Goal: Transaction & Acquisition: Purchase product/service

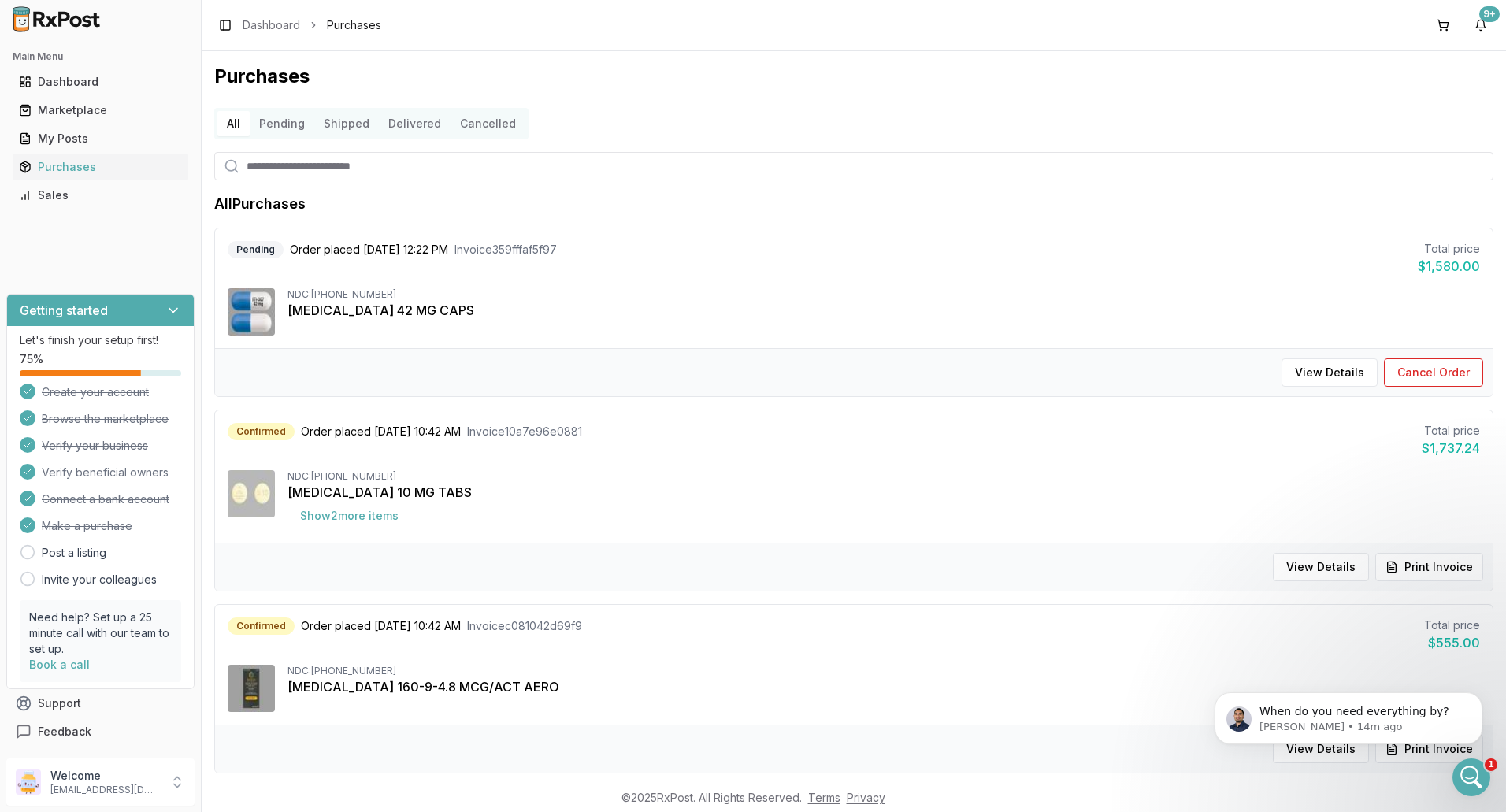
scroll to position [11714, 0]
click at [80, 108] on div "Marketplace" at bounding box center [100, 109] width 163 height 16
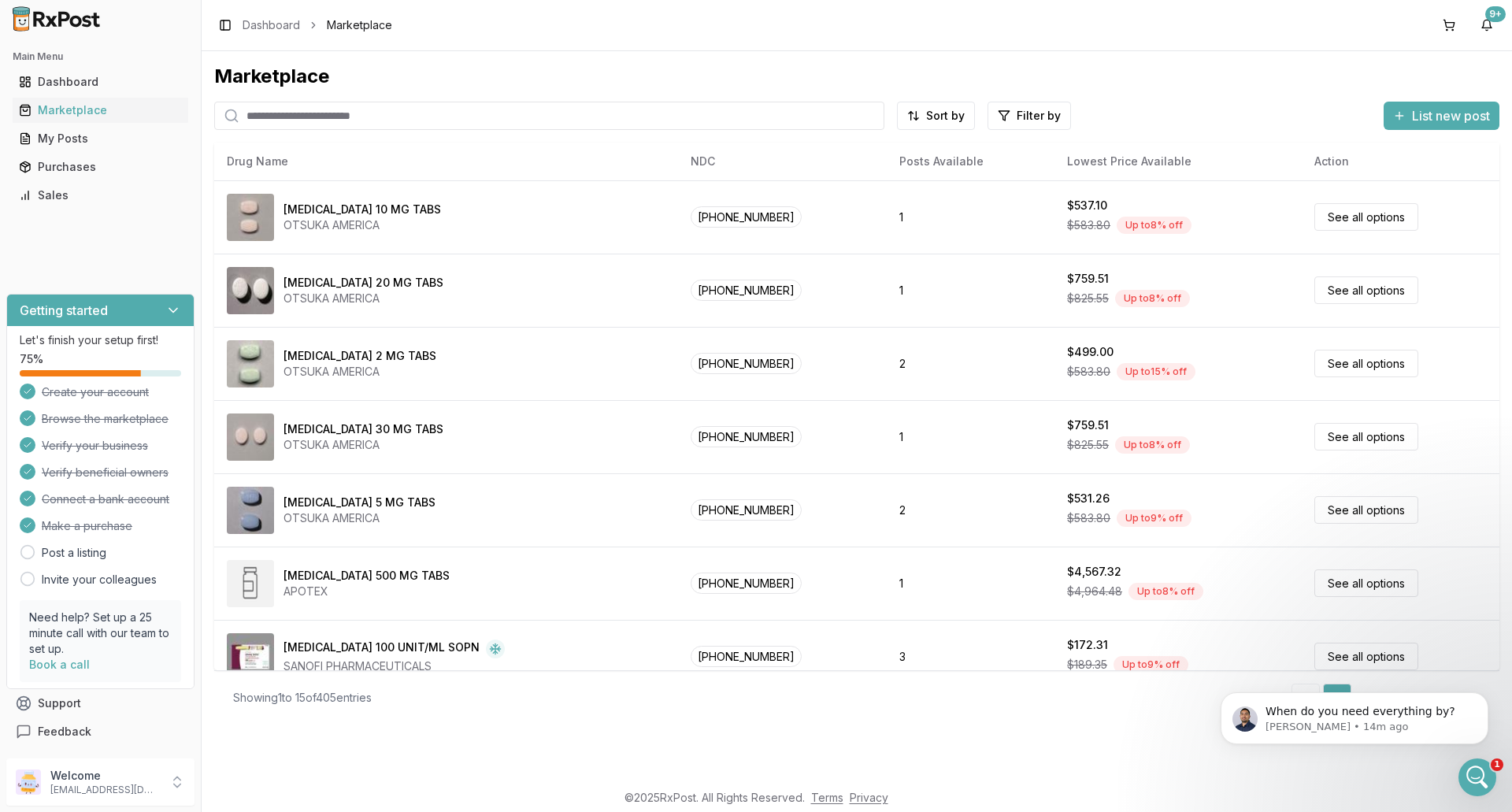
click at [376, 118] on input "search" at bounding box center [549, 116] width 670 height 29
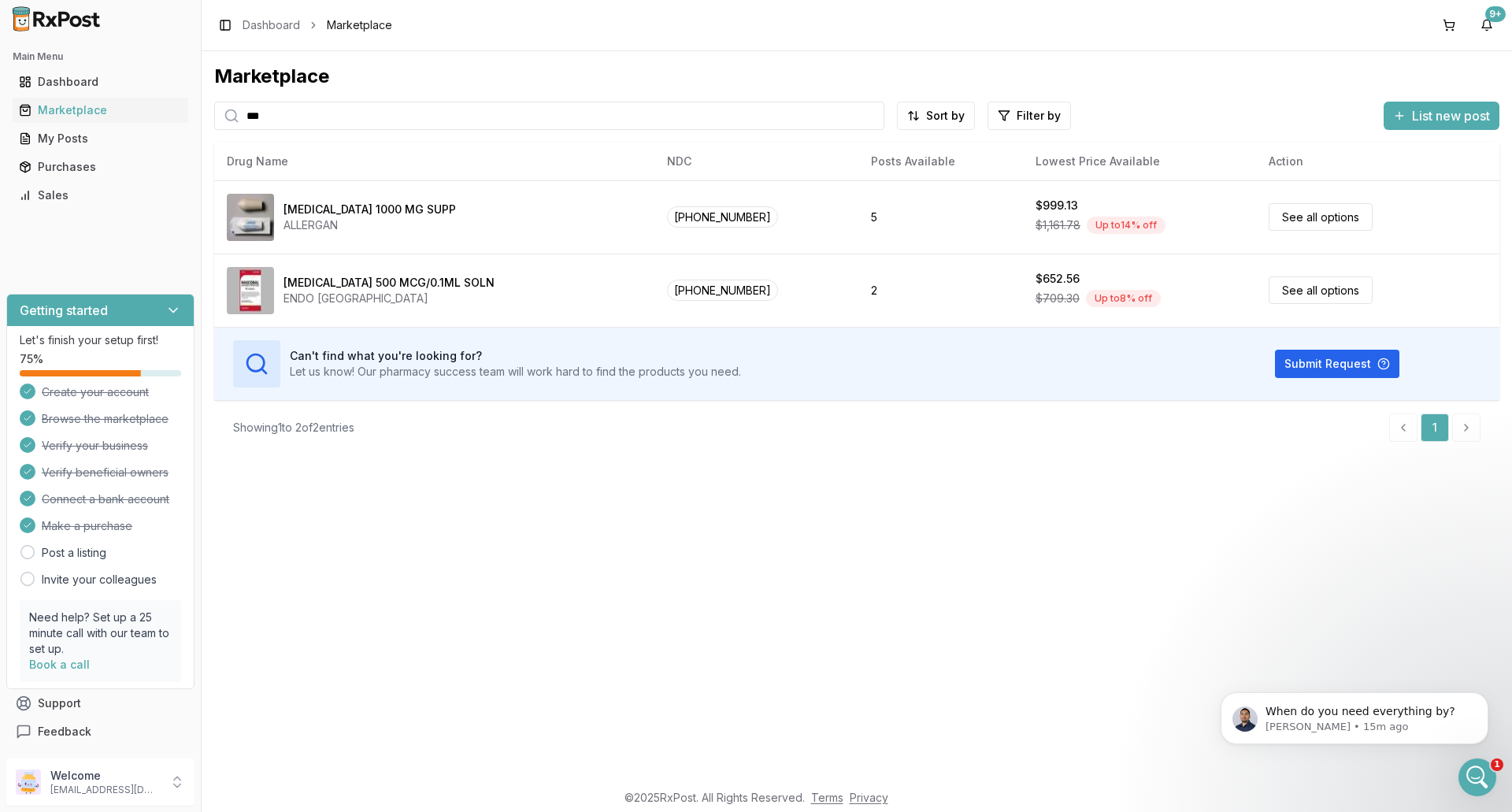
click at [348, 121] on input "***" at bounding box center [549, 116] width 670 height 29
type input "*"
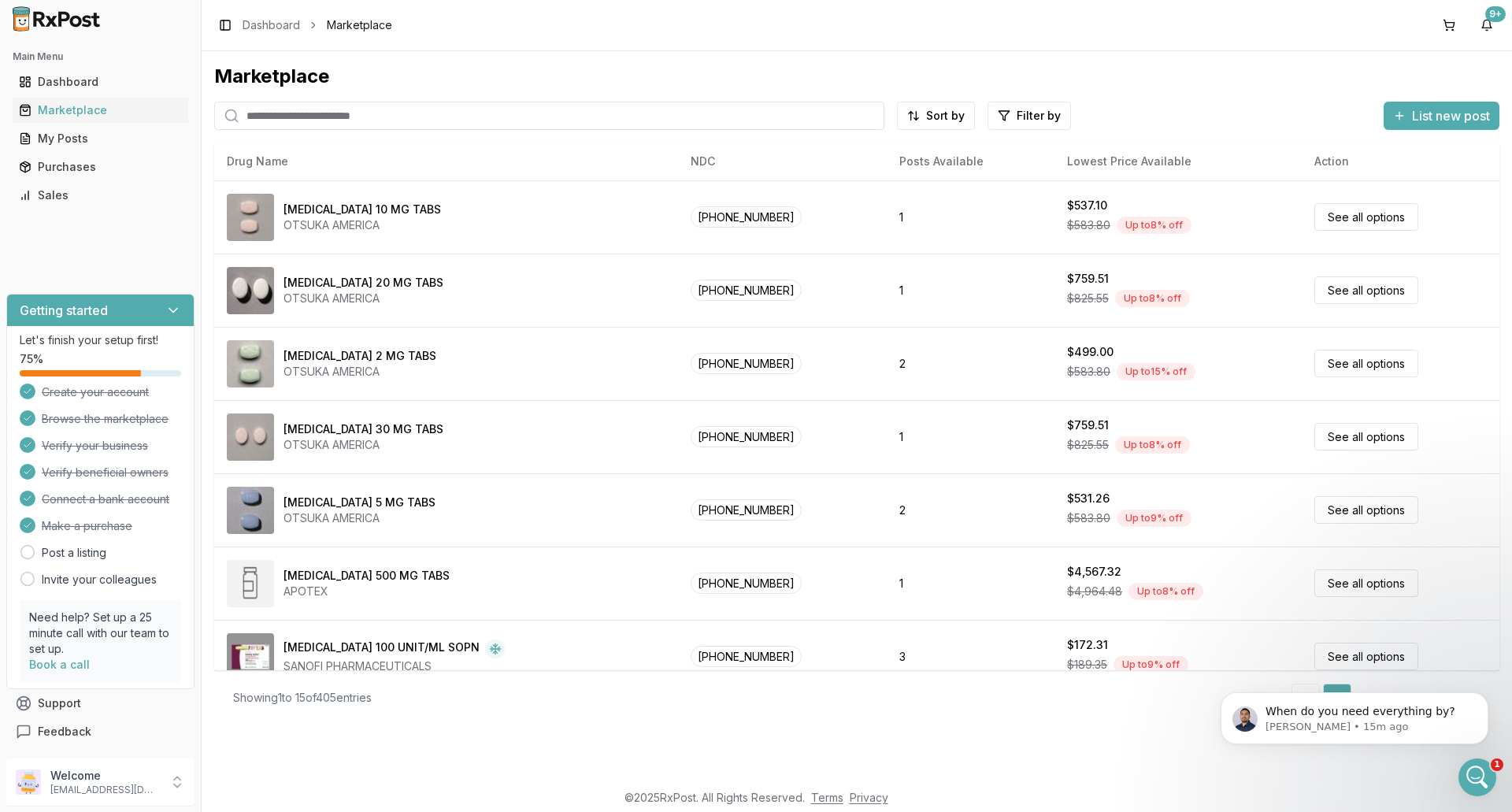
drag, startPoint x: 484, startPoint y: 116, endPoint x: 474, endPoint y: 115, distance: 10.0
click at [478, 116] on input "search" at bounding box center [549, 116] width 670 height 29
